Goal: Task Accomplishment & Management: Manage account settings

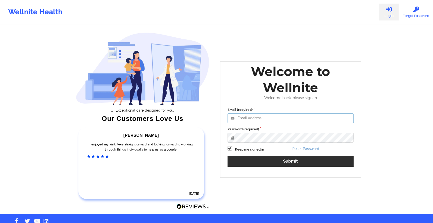
type input "[EMAIL_ADDRESS][DOMAIN_NAME]"
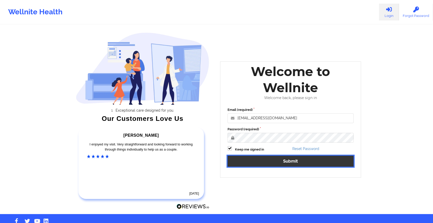
click at [251, 160] on button "Submit" at bounding box center [290, 161] width 126 height 11
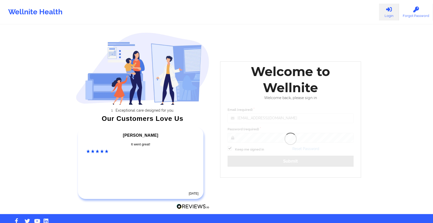
click at [289, 26] on div "Exceptional care designed for you. Our Customers Love Us [PERSON_NAME] C Amazin…" at bounding box center [217, 107] width 296 height 214
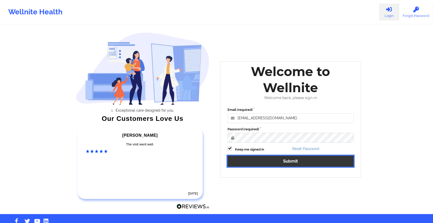
click at [259, 163] on button "Submit" at bounding box center [290, 161] width 126 height 11
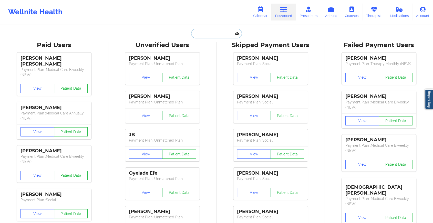
click at [211, 35] on input "text" at bounding box center [216, 34] width 51 height 10
paste input "[EMAIL_ADDRESS][DOMAIN_NAME]"
type input "[EMAIL_ADDRESS][DOMAIN_NAME]"
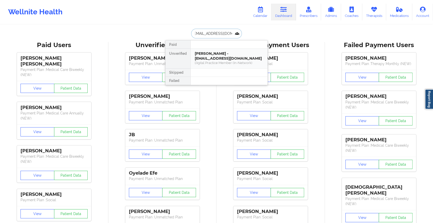
click at [206, 57] on div "[PERSON_NAME] - [EMAIL_ADDRESS][DOMAIN_NAME]" at bounding box center [229, 55] width 69 height 9
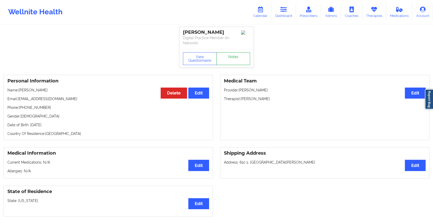
click at [229, 61] on link "Notes" at bounding box center [233, 58] width 34 height 13
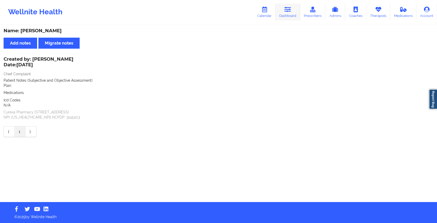
click at [288, 11] on icon at bounding box center [287, 10] width 7 height 6
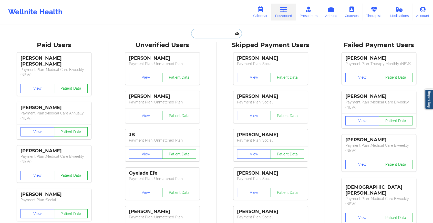
click at [211, 37] on input "text" at bounding box center [216, 34] width 51 height 10
paste input "[EMAIL_ADDRESS][DOMAIN_NAME]"
type input "[EMAIL_ADDRESS][DOMAIN_NAME]"
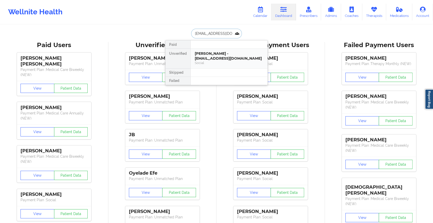
click at [210, 54] on div "[PERSON_NAME] - [EMAIL_ADDRESS][DOMAIN_NAME]" at bounding box center [229, 55] width 69 height 9
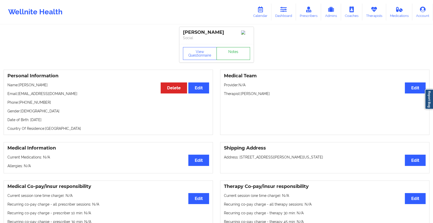
click at [244, 59] on link "Notes" at bounding box center [233, 53] width 34 height 13
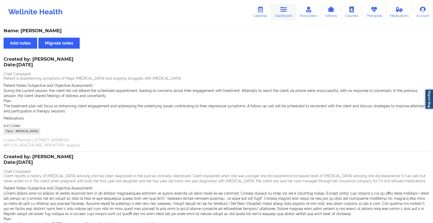
click at [283, 14] on link "Dashboard" at bounding box center [283, 12] width 25 height 17
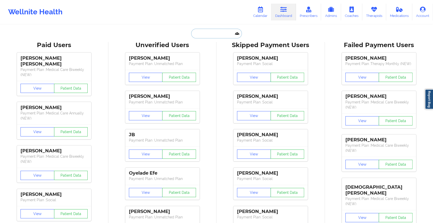
click at [219, 29] on input "text" at bounding box center [216, 34] width 51 height 10
paste input "[EMAIL_ADDRESS][DOMAIN_NAME]"
type input "[EMAIL_ADDRESS][DOMAIN_NAME]"
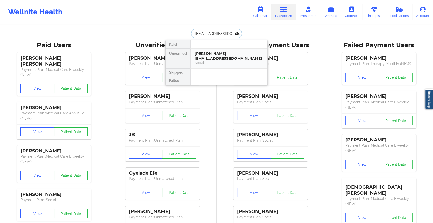
click at [218, 58] on div "[PERSON_NAME] - [EMAIL_ADDRESS][DOMAIN_NAME]" at bounding box center [229, 55] width 69 height 9
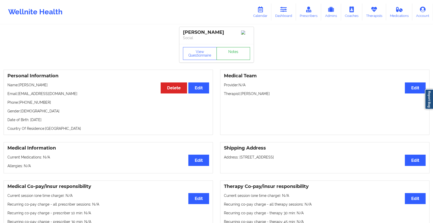
click at [227, 55] on link "Notes" at bounding box center [233, 53] width 34 height 13
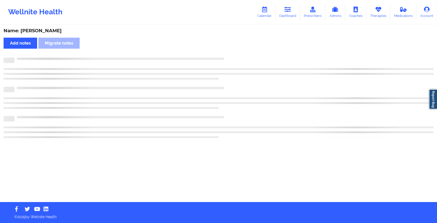
click at [227, 55] on div "Name: [PERSON_NAME] Add notes Migrate notes" at bounding box center [218, 113] width 437 height 177
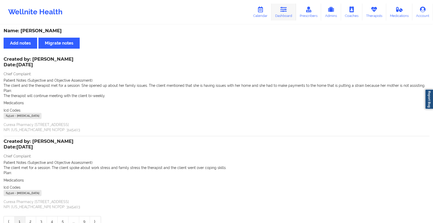
click at [285, 10] on icon at bounding box center [283, 10] width 7 height 6
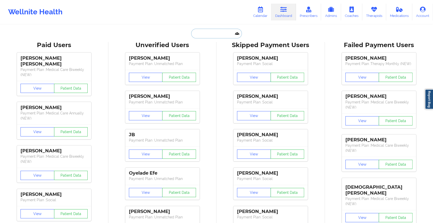
click at [202, 37] on input "text" at bounding box center [216, 34] width 51 height 10
paste input "[EMAIL_ADDRESS][DOMAIN_NAME]"
type input "[EMAIL_ADDRESS][DOMAIN_NAME]"
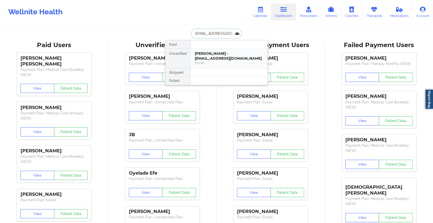
click at [207, 58] on div "[PERSON_NAME] - [EMAIL_ADDRESS][DOMAIN_NAME]" at bounding box center [229, 55] width 69 height 9
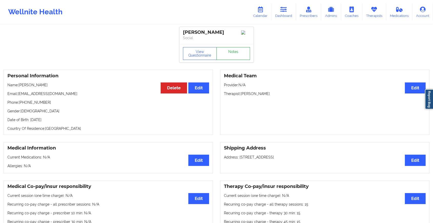
click at [229, 58] on link "Notes" at bounding box center [233, 53] width 34 height 13
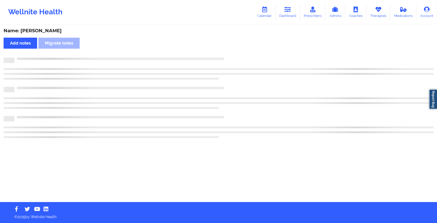
click at [229, 58] on div at bounding box center [223, 58] width 419 height 0
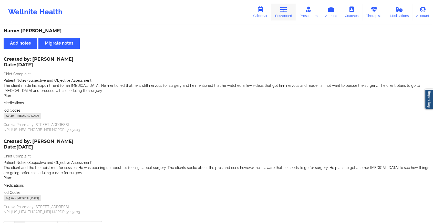
click at [279, 6] on link "Dashboard" at bounding box center [283, 12] width 25 height 17
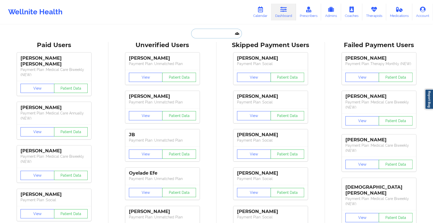
click at [207, 36] on input "text" at bounding box center [216, 34] width 51 height 10
paste input "[EMAIL_ADDRESS][DOMAIN_NAME]"
type input "[EMAIL_ADDRESS][DOMAIN_NAME]"
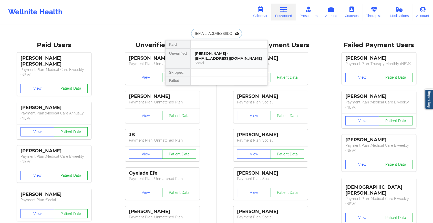
click at [212, 61] on div "Social" at bounding box center [229, 63] width 69 height 4
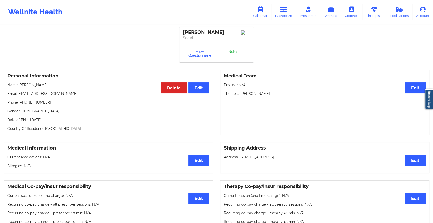
click at [229, 56] on link "Notes" at bounding box center [233, 53] width 34 height 13
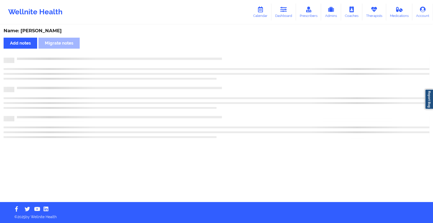
click at [229, 56] on div "Name: [PERSON_NAME] Add notes Migrate notes" at bounding box center [216, 113] width 433 height 177
click at [229, 56] on div "Name: [PERSON_NAME] Add notes Migrate notes" at bounding box center [218, 113] width 437 height 177
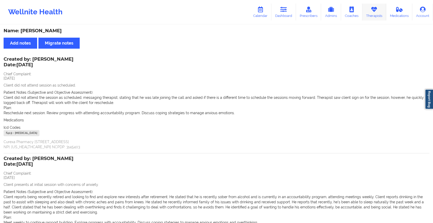
click at [371, 13] on link "Therapists" at bounding box center [374, 12] width 24 height 17
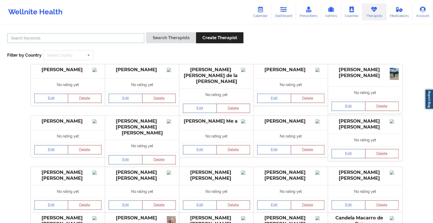
click at [102, 41] on input "text" at bounding box center [75, 38] width 137 height 10
type input "destini"
click at [146, 32] on button "Search Therapists" at bounding box center [171, 37] width 50 height 11
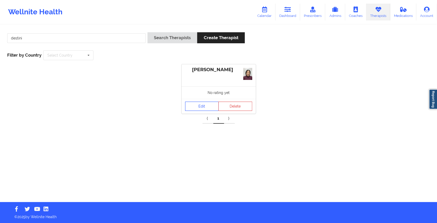
click at [201, 106] on link "Edit" at bounding box center [202, 106] width 34 height 9
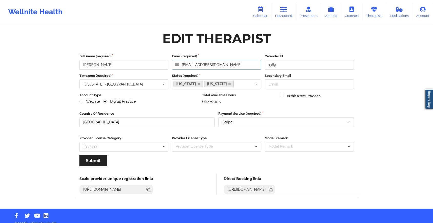
drag, startPoint x: 225, startPoint y: 66, endPoint x: 181, endPoint y: 69, distance: 44.7
click at [181, 69] on input "[EMAIL_ADDRESS][DOMAIN_NAME]" at bounding box center [216, 65] width 89 height 10
click at [285, 17] on link "Dashboard" at bounding box center [283, 12] width 25 height 17
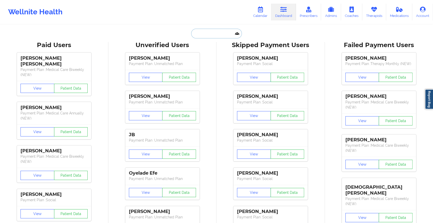
click at [193, 36] on input "text" at bounding box center [216, 34] width 51 height 10
paste input "[EMAIL_ADDRESS][DOMAIN_NAME]"
type input "[EMAIL_ADDRESS][DOMAIN_NAME]"
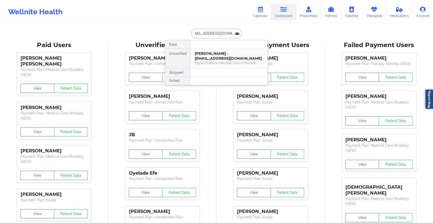
click at [215, 57] on div "[PERSON_NAME] - [EMAIL_ADDRESS][DOMAIN_NAME]" at bounding box center [229, 55] width 69 height 9
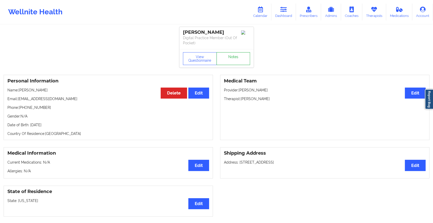
click at [239, 56] on link "Notes" at bounding box center [233, 58] width 34 height 13
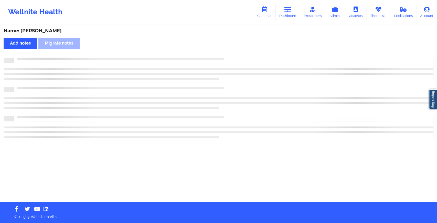
click at [239, 56] on div "Name: [PERSON_NAME] Add notes Migrate notes" at bounding box center [218, 113] width 437 height 177
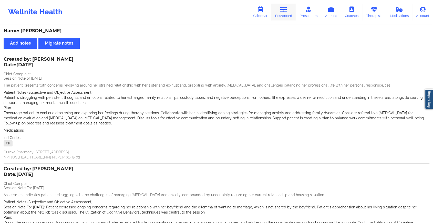
click at [282, 15] on link "Dashboard" at bounding box center [283, 12] width 25 height 17
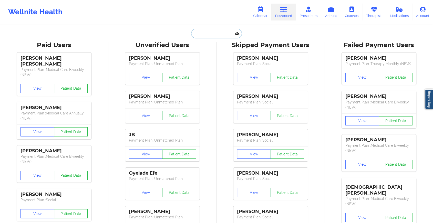
click at [209, 29] on input "text" at bounding box center [216, 34] width 51 height 10
paste input "[EMAIL_ADDRESS][DOMAIN_NAME]"
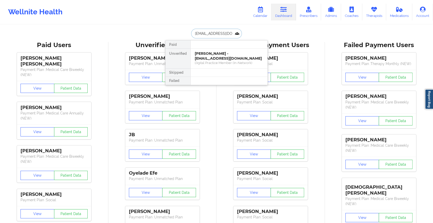
type input "[EMAIL_ADDRESS][DOMAIN_NAME]"
drag, startPoint x: 222, startPoint y: 67, endPoint x: 218, endPoint y: 55, distance: 12.8
click at [218, 55] on div "Paid Unverified [PERSON_NAME] - [EMAIL_ADDRESS][DOMAIN_NAME] Digital Practice M…" at bounding box center [216, 62] width 102 height 45
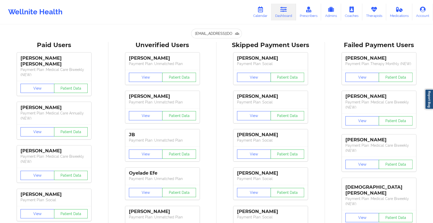
click at [218, 55] on div "[PERSON_NAME] Payment Plan : Social View Patient Data [PERSON_NAME] Payment Pla…" at bounding box center [270, 164] width 105 height 230
click at [219, 29] on input "[EMAIL_ADDRESS][DOMAIN_NAME]" at bounding box center [216, 34] width 51 height 10
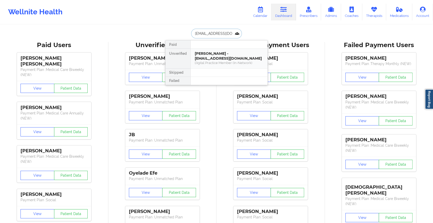
click at [223, 61] on div "Digital Practice Member (In-Network)" at bounding box center [229, 63] width 69 height 4
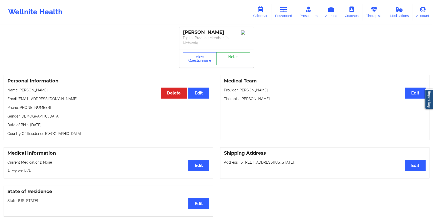
click at [239, 56] on link "Notes" at bounding box center [233, 58] width 34 height 13
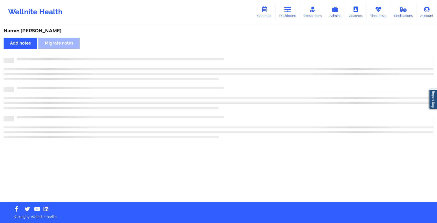
click at [239, 56] on div "Name: [PERSON_NAME] Add notes Migrate notes" at bounding box center [218, 113] width 437 height 177
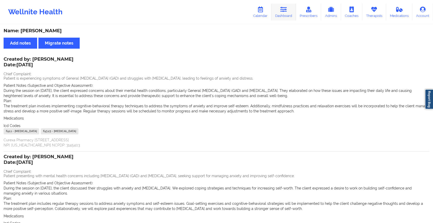
click at [277, 9] on link "Dashboard" at bounding box center [283, 12] width 25 height 17
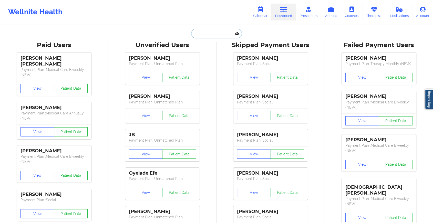
click at [193, 36] on input "text" at bounding box center [216, 34] width 51 height 10
paste input "[EMAIL_ADDRESS][DOMAIN_NAME]"
type input "[EMAIL_ADDRESS][DOMAIN_NAME]"
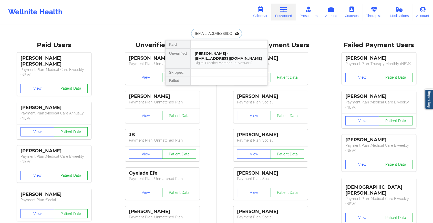
click at [223, 53] on div "[PERSON_NAME] - [EMAIL_ADDRESS][DOMAIN_NAME]" at bounding box center [229, 55] width 69 height 9
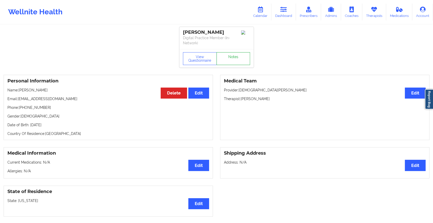
click at [237, 57] on link "Notes" at bounding box center [233, 58] width 34 height 13
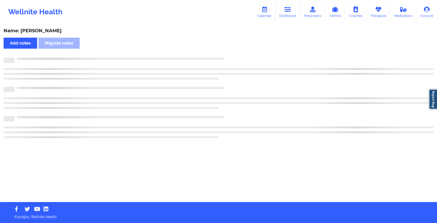
click at [237, 57] on div "Name: [PERSON_NAME] Add notes Migrate notes" at bounding box center [218, 113] width 437 height 177
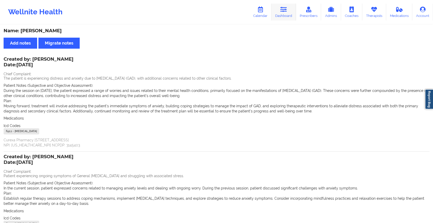
click at [289, 14] on link "Dashboard" at bounding box center [283, 12] width 25 height 17
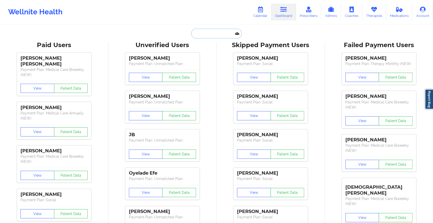
click at [196, 36] on input "text" at bounding box center [216, 34] width 51 height 10
paste input "[EMAIL_ADDRESS][DOMAIN_NAME]"
type input "[EMAIL_ADDRESS][DOMAIN_NAME]"
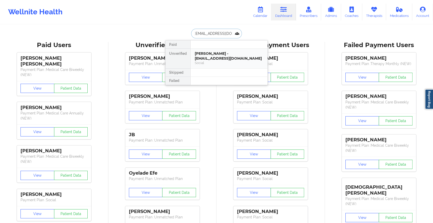
click at [223, 59] on div "[PERSON_NAME] - [EMAIL_ADDRESS][DOMAIN_NAME]" at bounding box center [229, 55] width 69 height 9
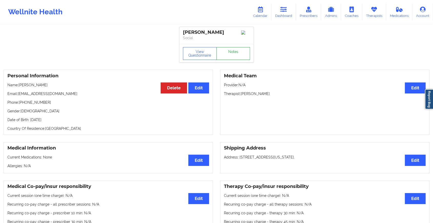
click at [231, 51] on link "Notes" at bounding box center [233, 53] width 34 height 13
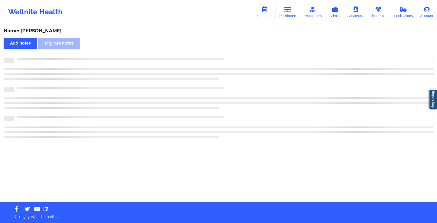
click at [231, 51] on div "Name: [PERSON_NAME] Add notes Migrate notes" at bounding box center [218, 113] width 437 height 177
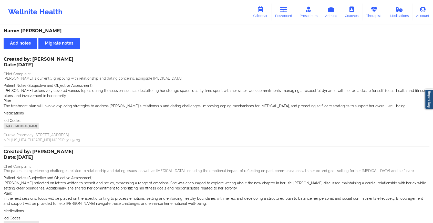
click at [319, 102] on div "Plan: The treatment plan will involve exploring strategies to address [PERSON_N…" at bounding box center [216, 103] width 425 height 10
click at [282, 13] on link "Dashboard" at bounding box center [283, 12] width 25 height 17
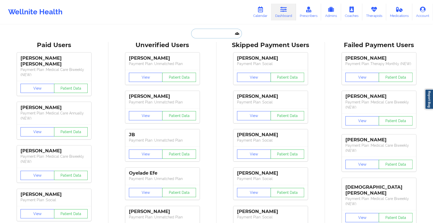
click at [202, 33] on input "text" at bounding box center [216, 34] width 51 height 10
paste input "[EMAIL_ADDRESS][DOMAIN_NAME]"
type input "[EMAIL_ADDRESS][DOMAIN_NAME]"
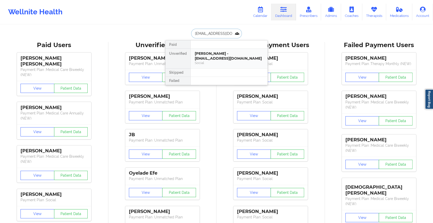
click at [205, 55] on div "[PERSON_NAME] - [EMAIL_ADDRESS][DOMAIN_NAME]" at bounding box center [229, 55] width 69 height 9
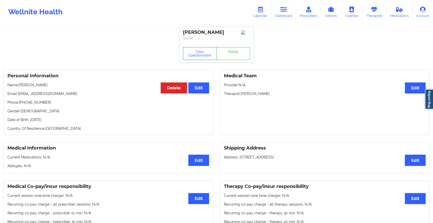
click at [229, 51] on link "Notes" at bounding box center [233, 53] width 34 height 13
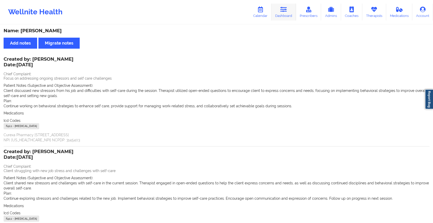
click at [284, 12] on icon at bounding box center [283, 10] width 7 height 6
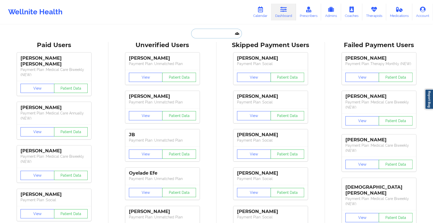
click at [224, 36] on input "text" at bounding box center [216, 34] width 51 height 10
paste input "[EMAIL_ADDRESS][DOMAIN_NAME]"
type input "[EMAIL_ADDRESS][DOMAIN_NAME]"
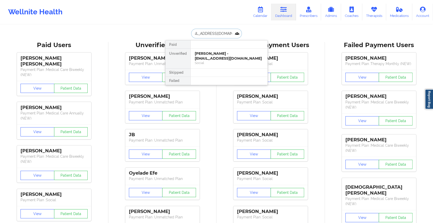
click at [229, 55] on div "[PERSON_NAME] - [EMAIL_ADDRESS][DOMAIN_NAME]" at bounding box center [229, 55] width 69 height 9
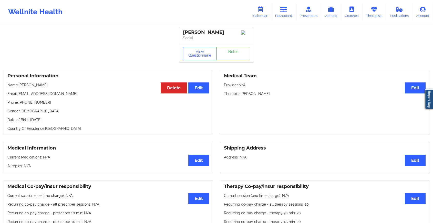
click at [238, 57] on link "Notes" at bounding box center [233, 53] width 34 height 13
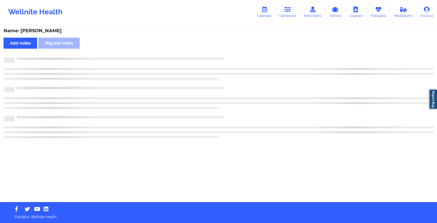
click at [238, 57] on div "Name: [PERSON_NAME] Add notes Migrate notes" at bounding box center [218, 113] width 437 height 177
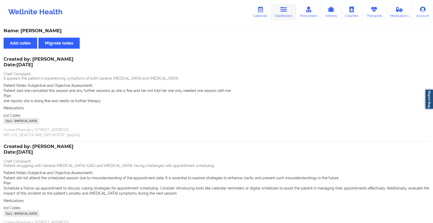
click at [282, 16] on link "Dashboard" at bounding box center [283, 12] width 25 height 17
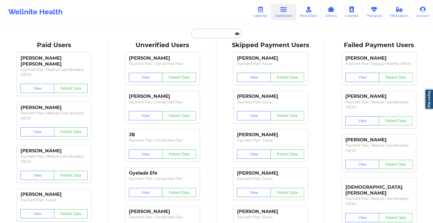
click at [208, 35] on input "text" at bounding box center [216, 34] width 51 height 10
paste input "[EMAIL_ADDRESS][DOMAIN_NAME]"
type input "[EMAIL_ADDRESS][DOMAIN_NAME]"
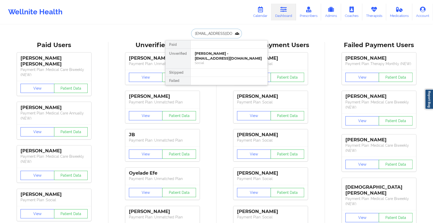
scroll to position [0, 1]
click at [230, 57] on div "[PERSON_NAME] - [EMAIL_ADDRESS][DOMAIN_NAME]" at bounding box center [229, 55] width 69 height 9
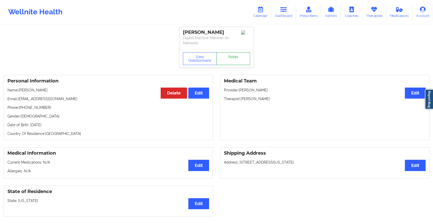
click at [238, 56] on link "Notes" at bounding box center [233, 58] width 34 height 13
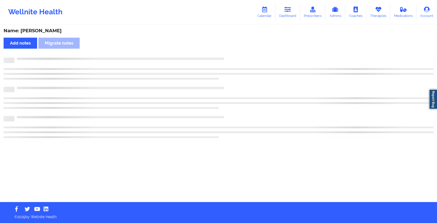
click at [238, 56] on div "Name: [PERSON_NAME] Add notes Migrate notes" at bounding box center [218, 113] width 437 height 177
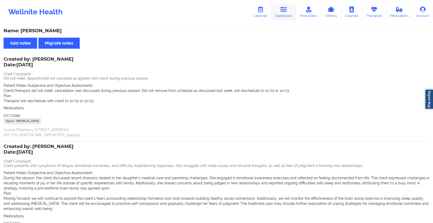
click at [285, 14] on link "Dashboard" at bounding box center [283, 12] width 25 height 17
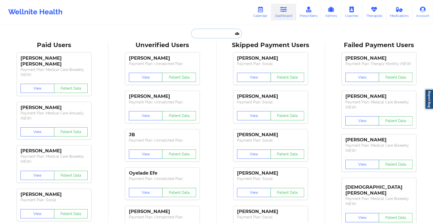
click at [217, 33] on input "text" at bounding box center [216, 34] width 51 height 10
paste input "[PERSON_NAME][EMAIL_ADDRESS][PERSON_NAME][DOMAIN_NAME]"
type input "[PERSON_NAME][EMAIL_ADDRESS][PERSON_NAME][DOMAIN_NAME]"
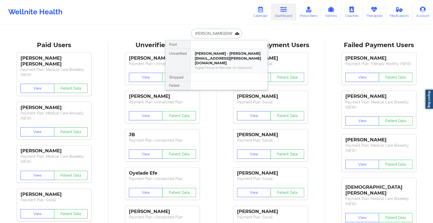
click at [236, 57] on div "[PERSON_NAME] - [PERSON_NAME][EMAIL_ADDRESS][PERSON_NAME][DOMAIN_NAME]" at bounding box center [229, 58] width 69 height 14
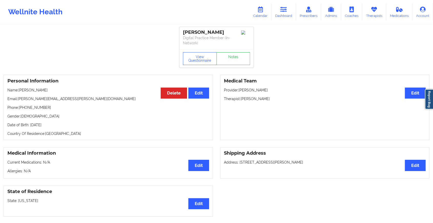
click at [231, 50] on div "View Questionnaire Notes" at bounding box center [216, 58] width 74 height 18
drag, startPoint x: 231, startPoint y: 50, endPoint x: 235, endPoint y: 56, distance: 8.2
click at [235, 56] on link "Notes" at bounding box center [233, 58] width 34 height 13
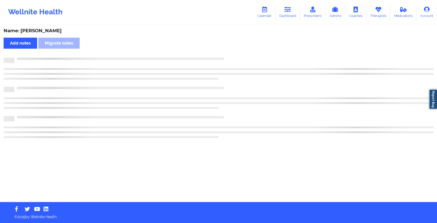
click at [235, 56] on div "Name: [PERSON_NAME] Add notes Migrate notes" at bounding box center [218, 113] width 437 height 177
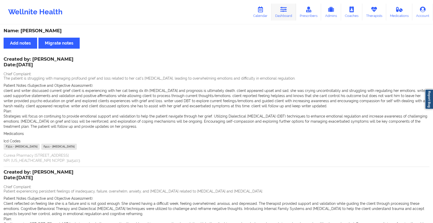
click at [277, 12] on link "Dashboard" at bounding box center [283, 12] width 25 height 17
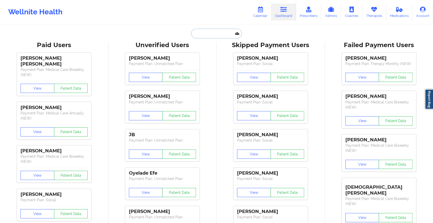
click at [208, 34] on input "text" at bounding box center [216, 34] width 51 height 10
paste input "[EMAIL_ADDRESS][DOMAIN_NAME]"
type input "[EMAIL_ADDRESS][DOMAIN_NAME]"
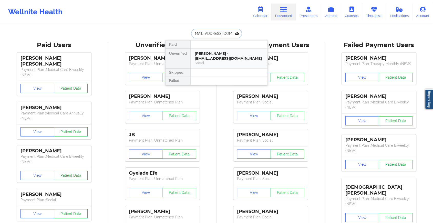
click at [225, 56] on div "[PERSON_NAME] - [EMAIL_ADDRESS][DOMAIN_NAME]" at bounding box center [229, 55] width 69 height 9
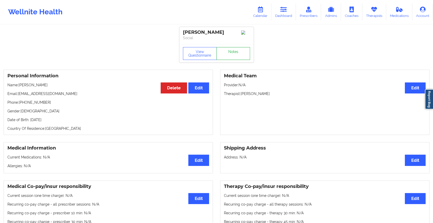
click at [235, 52] on link "Notes" at bounding box center [233, 53] width 34 height 13
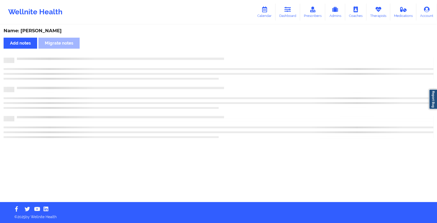
click at [235, 52] on div "Name: [PERSON_NAME] Add notes Migrate notes" at bounding box center [218, 113] width 437 height 177
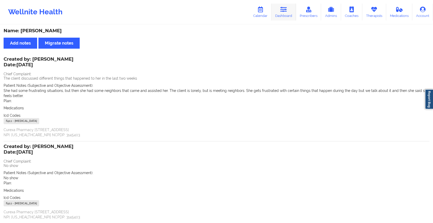
click at [287, 15] on link "Dashboard" at bounding box center [283, 12] width 25 height 17
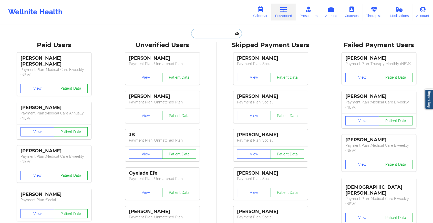
click at [223, 31] on input "text" at bounding box center [216, 34] width 51 height 10
paste input "[EMAIL_ADDRESS][DOMAIN_NAME]"
type input "[EMAIL_ADDRESS][DOMAIN_NAME]"
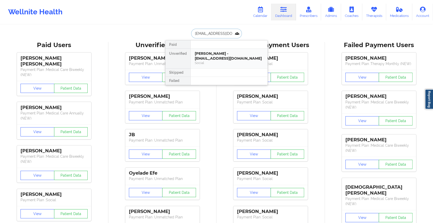
click at [216, 57] on div "[PERSON_NAME] - [EMAIL_ADDRESS][DOMAIN_NAME]" at bounding box center [229, 55] width 69 height 9
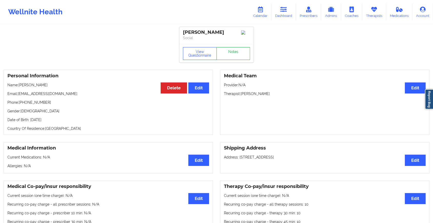
click at [236, 51] on link "Notes" at bounding box center [233, 53] width 34 height 13
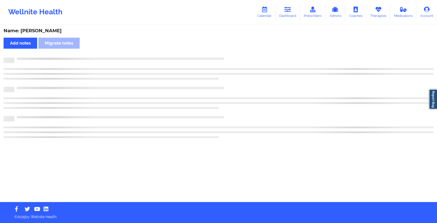
click at [236, 51] on div "Name: [PERSON_NAME] Add notes Migrate notes" at bounding box center [218, 113] width 437 height 177
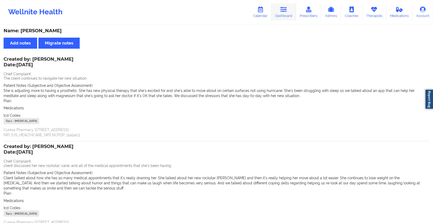
click at [280, 15] on link "Dashboard" at bounding box center [283, 12] width 25 height 17
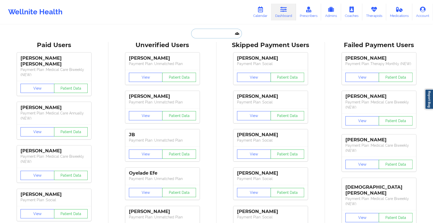
click at [211, 31] on input "text" at bounding box center [216, 34] width 51 height 10
paste input "[PERSON_NAME][EMAIL_ADDRESS][PERSON_NAME][DOMAIN_NAME]"
type input "[PERSON_NAME][EMAIL_ADDRESS][PERSON_NAME][DOMAIN_NAME]"
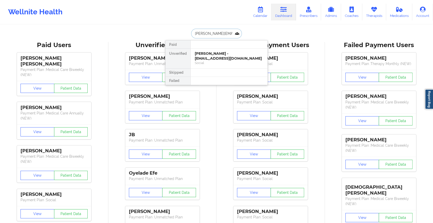
scroll to position [0, 1]
click at [210, 61] on div "Social" at bounding box center [229, 63] width 69 height 4
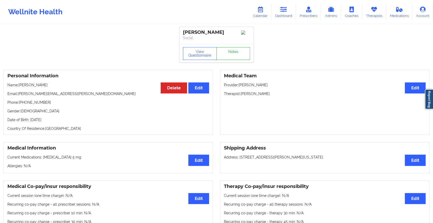
click at [235, 51] on link "Notes" at bounding box center [233, 53] width 34 height 13
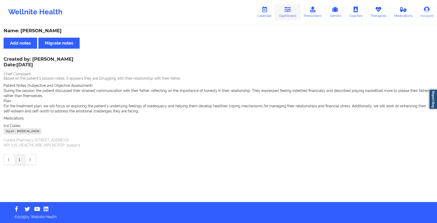
click at [296, 8] on link "Dashboard" at bounding box center [287, 12] width 25 height 17
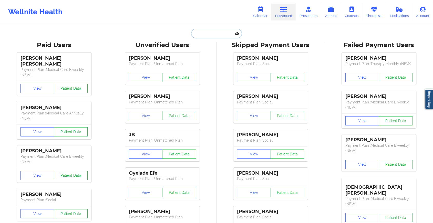
click at [220, 32] on input "text" at bounding box center [216, 34] width 51 height 10
paste input "[PERSON_NAME][EMAIL_ADDRESS][DOMAIN_NAME]"
type input "[PERSON_NAME][EMAIL_ADDRESS][DOMAIN_NAME]"
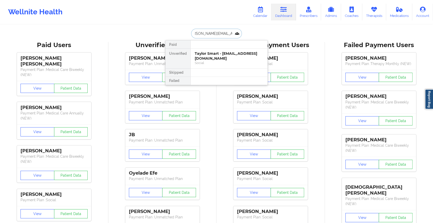
click at [227, 54] on div "Taylor Smart - [EMAIL_ADDRESS][DOMAIN_NAME]" at bounding box center [229, 55] width 69 height 9
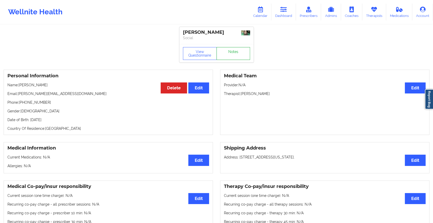
click at [232, 57] on link "Notes" at bounding box center [233, 53] width 34 height 13
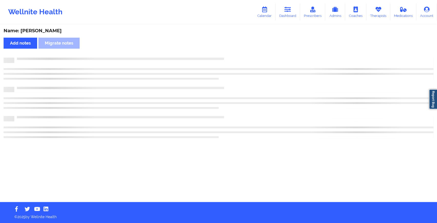
click at [232, 58] on div at bounding box center [223, 58] width 419 height 0
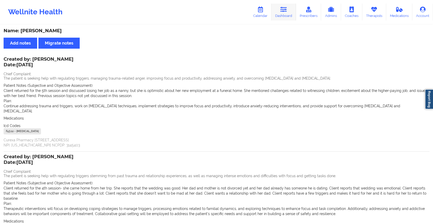
click at [277, 9] on link "Dashboard" at bounding box center [283, 12] width 25 height 17
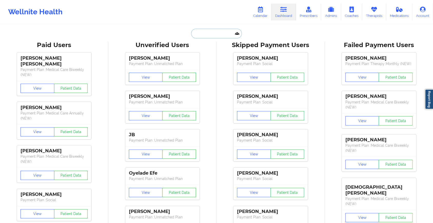
click at [203, 36] on input "text" at bounding box center [216, 34] width 51 height 10
paste input "[EMAIL_ADDRESS][DOMAIN_NAME]"
type input "[EMAIL_ADDRESS][DOMAIN_NAME]"
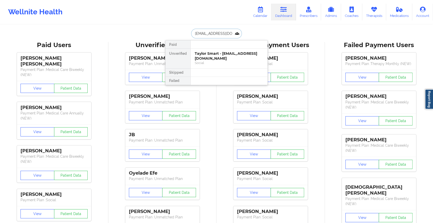
scroll to position [0, 5]
click at [232, 58] on div "[PERSON_NAME] - [EMAIL_ADDRESS][DOMAIN_NAME]" at bounding box center [229, 55] width 69 height 9
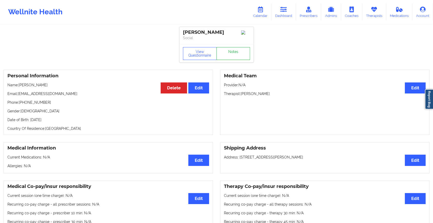
click at [235, 55] on link "Notes" at bounding box center [233, 53] width 34 height 13
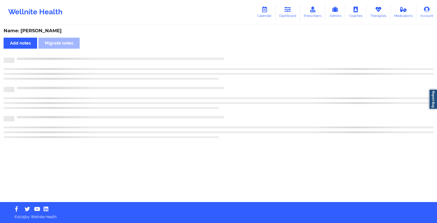
click at [279, 79] on div "Name: [PERSON_NAME] Add notes Migrate notes" at bounding box center [218, 113] width 437 height 177
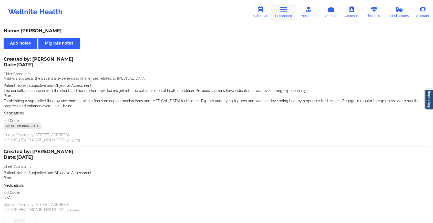
click at [293, 10] on link "Dashboard" at bounding box center [283, 12] width 25 height 17
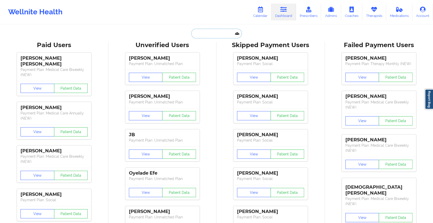
click at [207, 31] on input "text" at bounding box center [216, 34] width 51 height 10
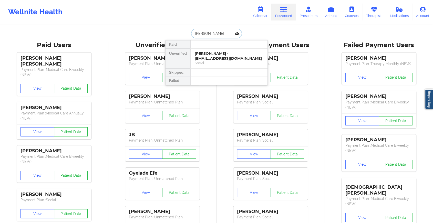
type input "[PERSON_NAME]"
click at [213, 57] on div "[PERSON_NAME] - [EMAIL_ADDRESS][DOMAIN_NAME]" at bounding box center [229, 55] width 69 height 9
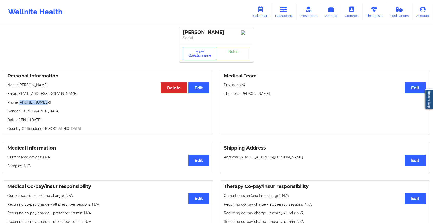
drag, startPoint x: 20, startPoint y: 104, endPoint x: 61, endPoint y: 99, distance: 41.3
click at [61, 99] on div "Personal Information Edit Delete Name: [PERSON_NAME] Email: [EMAIL_ADDRESS][DOM…" at bounding box center [108, 102] width 209 height 65
copy p "[PHONE_NUMBER]"
click at [280, 8] on link "Dashboard" at bounding box center [283, 12] width 25 height 17
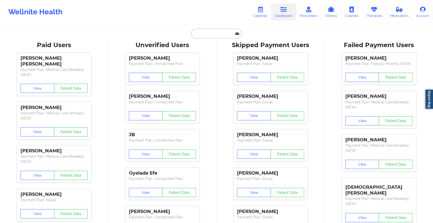
click at [210, 36] on input "text" at bounding box center [216, 34] width 51 height 10
paste input "[EMAIL_ADDRESS][DOMAIN_NAME]"
type input "[EMAIL_ADDRESS][DOMAIN_NAME]"
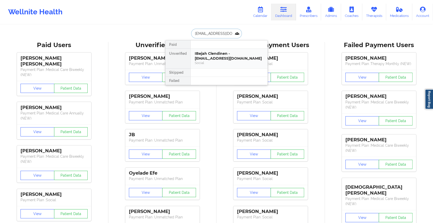
click at [229, 55] on div "IBejah Clendinen - [EMAIL_ADDRESS][DOMAIN_NAME]" at bounding box center [229, 55] width 69 height 9
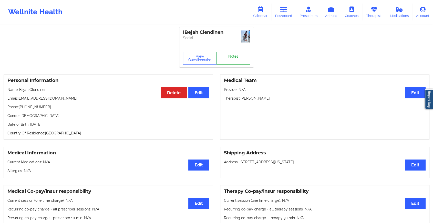
click at [237, 56] on link "Notes" at bounding box center [233, 58] width 34 height 13
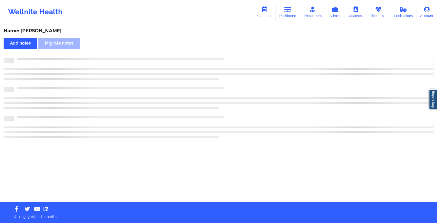
click at [237, 56] on div "Name: [PERSON_NAME] Add notes Migrate notes" at bounding box center [218, 113] width 437 height 177
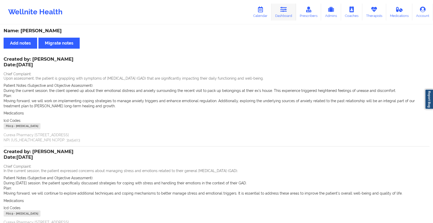
click at [281, 15] on link "Dashboard" at bounding box center [283, 12] width 25 height 17
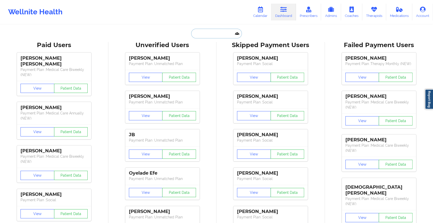
click at [213, 30] on input "text" at bounding box center [216, 34] width 51 height 10
paste input "[EMAIL_ADDRESS][PERSON_NAME][DOMAIN_NAME]"
type input "[EMAIL_ADDRESS][PERSON_NAME][DOMAIN_NAME]"
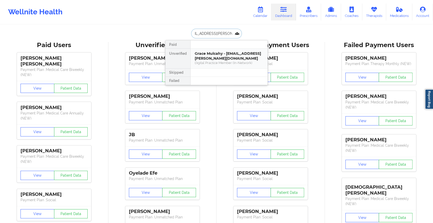
click at [239, 57] on div "Grace Mulcahy - [EMAIL_ADDRESS][PERSON_NAME][DOMAIN_NAME]" at bounding box center [229, 55] width 69 height 9
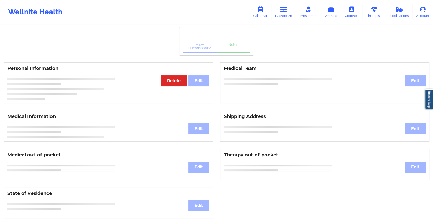
click at [244, 53] on link "Notes" at bounding box center [233, 46] width 34 height 13
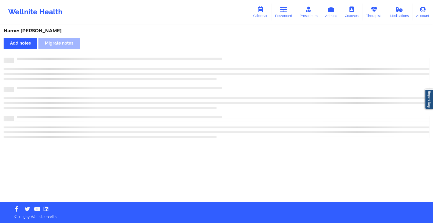
click at [244, 58] on div at bounding box center [221, 58] width 415 height 0
drag, startPoint x: 244, startPoint y: 58, endPoint x: 337, endPoint y: 124, distance: 113.7
click at [337, 124] on div at bounding box center [219, 98] width 430 height 80
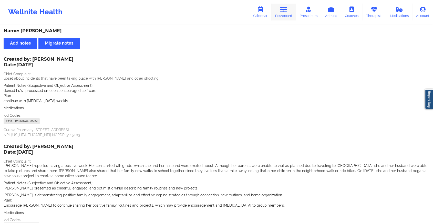
click at [283, 17] on link "Dashboard" at bounding box center [283, 12] width 25 height 17
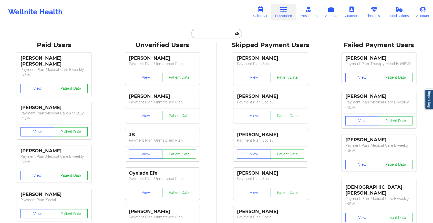
click at [213, 37] on input "text" at bounding box center [216, 34] width 51 height 10
paste input "[EMAIL_ADDRESS][DOMAIN_NAME]"
type input "[EMAIL_ADDRESS][DOMAIN_NAME]"
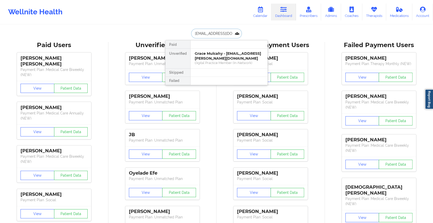
scroll to position [0, 4]
click at [221, 58] on div "[PERSON_NAME] - [EMAIL_ADDRESS][DOMAIN_NAME]" at bounding box center [229, 55] width 69 height 9
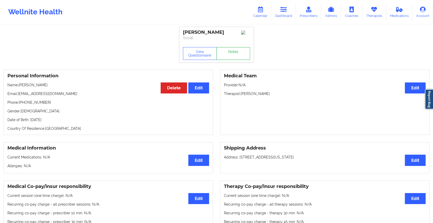
click at [232, 60] on link "Notes" at bounding box center [233, 53] width 34 height 13
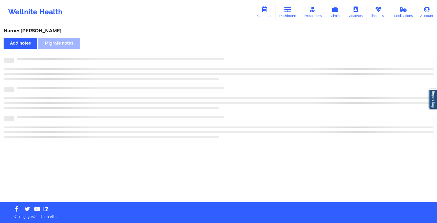
click at [232, 60] on div at bounding box center [219, 60] width 430 height 5
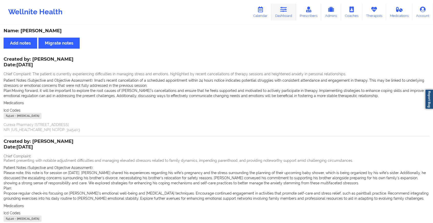
click at [278, 13] on link "Dashboard" at bounding box center [283, 12] width 25 height 17
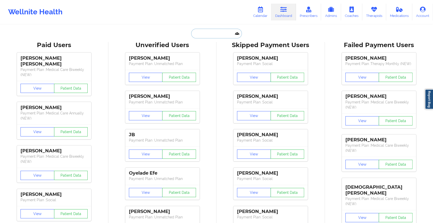
click at [217, 31] on input "text" at bounding box center [216, 34] width 51 height 10
paste input "[EMAIL_ADDRESS][DOMAIN_NAME]"
type input "[EMAIL_ADDRESS][DOMAIN_NAME]"
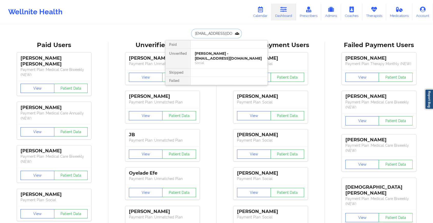
scroll to position [0, 4]
click at [239, 59] on div "[PERSON_NAME] - [PERSON_NAME][EMAIL_ADDRESS][DOMAIN_NAME]" at bounding box center [229, 55] width 69 height 9
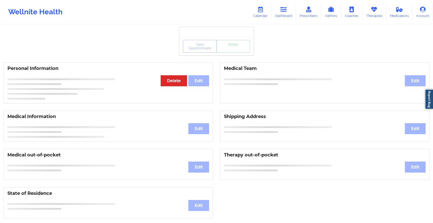
click at [238, 53] on div "View Questionnaire Notes" at bounding box center [216, 46] width 74 height 18
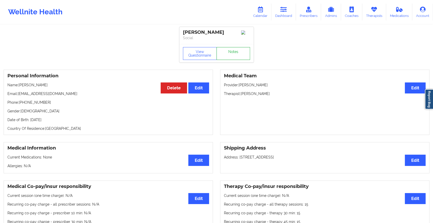
click at [238, 53] on link "Notes" at bounding box center [233, 53] width 34 height 13
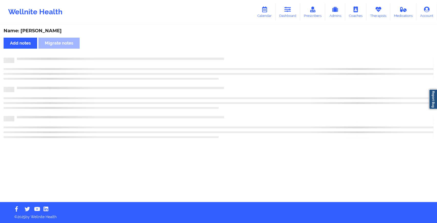
click at [238, 53] on div "Name: [PERSON_NAME] Add notes Migrate notes" at bounding box center [218, 113] width 437 height 177
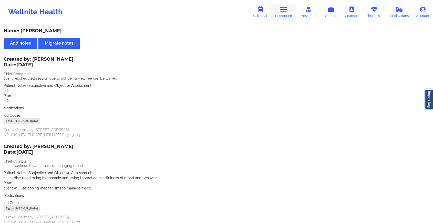
click at [282, 5] on link "Dashboard" at bounding box center [283, 12] width 25 height 17
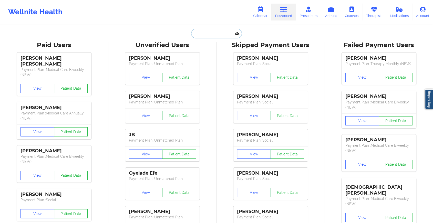
click at [219, 34] on input "text" at bounding box center [216, 34] width 51 height 10
paste input "[EMAIL_ADDRESS][DOMAIN_NAME]"
type input "[EMAIL_ADDRESS][DOMAIN_NAME]"
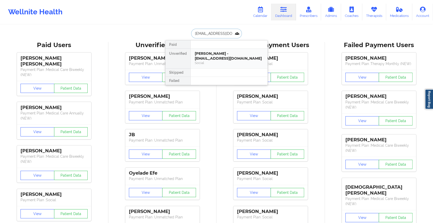
click at [229, 56] on div "[PERSON_NAME] - [EMAIL_ADDRESS][DOMAIN_NAME]" at bounding box center [229, 55] width 69 height 9
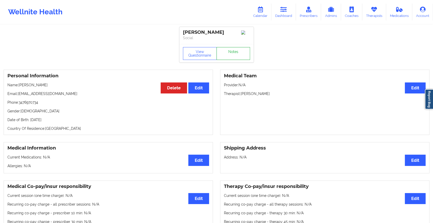
click at [236, 55] on link "Notes" at bounding box center [233, 53] width 34 height 13
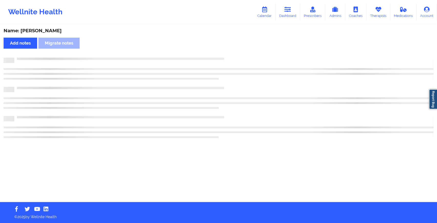
click at [236, 55] on div "Name: [PERSON_NAME] Add notes Migrate notes" at bounding box center [218, 113] width 437 height 177
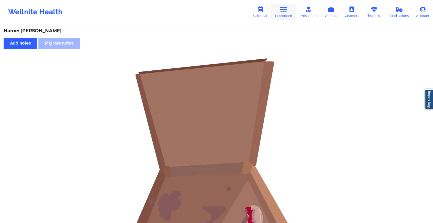
click at [285, 12] on icon at bounding box center [283, 10] width 7 height 6
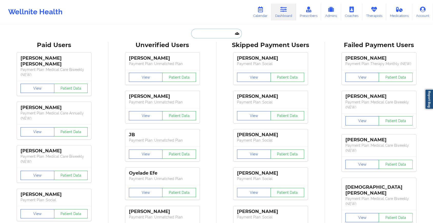
click at [216, 38] on input "text" at bounding box center [216, 34] width 51 height 10
paste input "[EMAIL_ADDRESS][DOMAIN_NAME]"
type input "[EMAIL_ADDRESS][DOMAIN_NAME]"
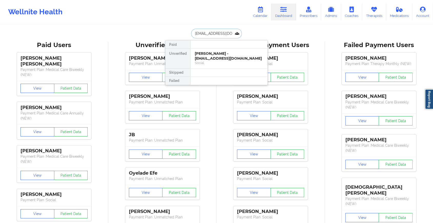
click at [233, 59] on div "[PERSON_NAME] - [EMAIL_ADDRESS][DOMAIN_NAME]" at bounding box center [229, 55] width 69 height 9
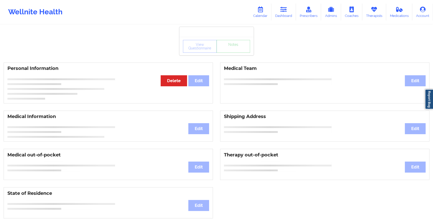
click at [238, 51] on div "View Questionnaire Notes" at bounding box center [216, 46] width 67 height 13
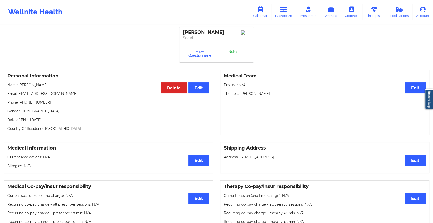
click at [238, 51] on link "Notes" at bounding box center [233, 53] width 34 height 13
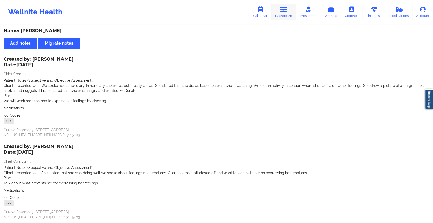
click at [284, 14] on link "Dashboard" at bounding box center [283, 12] width 25 height 17
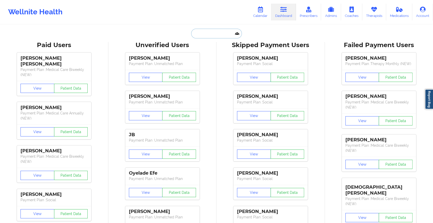
click at [211, 31] on input "text" at bounding box center [216, 34] width 51 height 10
paste input "[EMAIL_ADDRESS][DOMAIN_NAME]"
type input "[EMAIL_ADDRESS][DOMAIN_NAME]"
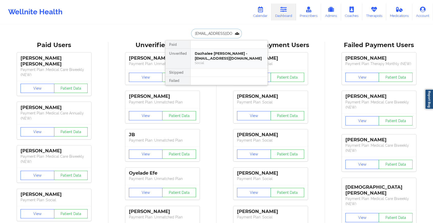
click at [232, 53] on div "Dazhalee [PERSON_NAME] - [EMAIL_ADDRESS][DOMAIN_NAME]" at bounding box center [229, 55] width 69 height 9
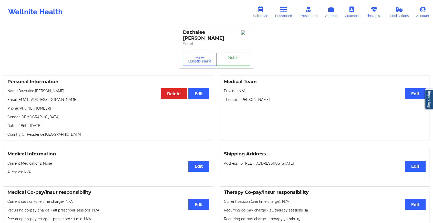
click at [248, 53] on link "Notes" at bounding box center [233, 59] width 34 height 13
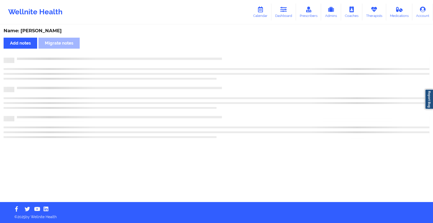
click at [248, 53] on div "Name: Dazhalee [PERSON_NAME] Add notes Migrate notes" at bounding box center [216, 113] width 433 height 177
drag, startPoint x: 248, startPoint y: 53, endPoint x: 414, endPoint y: 55, distance: 165.9
click at [414, 55] on div "Name: Dazhalee [PERSON_NAME] Add notes Migrate notes" at bounding box center [218, 113] width 437 height 177
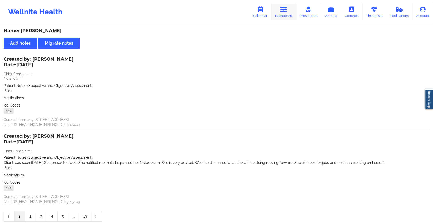
click at [287, 14] on link "Dashboard" at bounding box center [283, 12] width 25 height 17
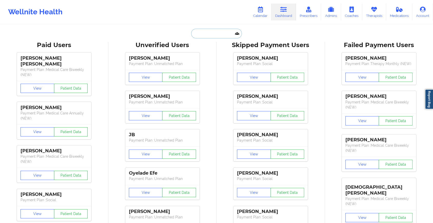
click at [221, 34] on input "text" at bounding box center [216, 34] width 51 height 10
paste input "[EMAIL_ADDRESS][DOMAIN_NAME]"
type input "[EMAIL_ADDRESS][DOMAIN_NAME]"
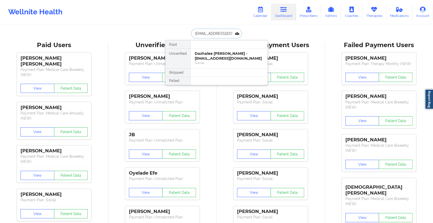
scroll to position [0, 4]
click at [230, 56] on div "[PERSON_NAME] - [EMAIL_ADDRESS][DOMAIN_NAME]" at bounding box center [229, 55] width 69 height 9
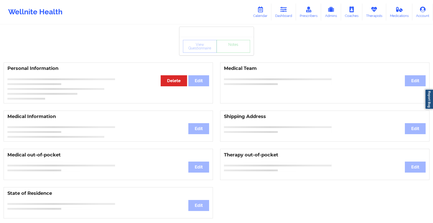
click at [238, 51] on div "View Questionnaire Notes" at bounding box center [216, 46] width 67 height 13
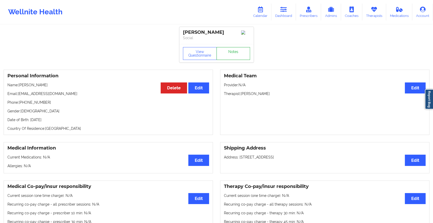
click at [238, 51] on link "Notes" at bounding box center [233, 53] width 34 height 13
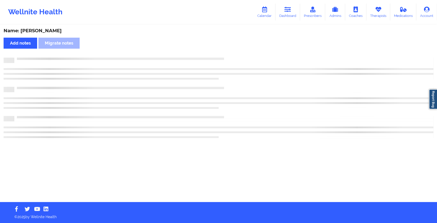
click at [238, 51] on div "Name: [PERSON_NAME] Add notes Migrate notes" at bounding box center [218, 113] width 437 height 177
